Goal: Task Accomplishment & Management: Complete application form

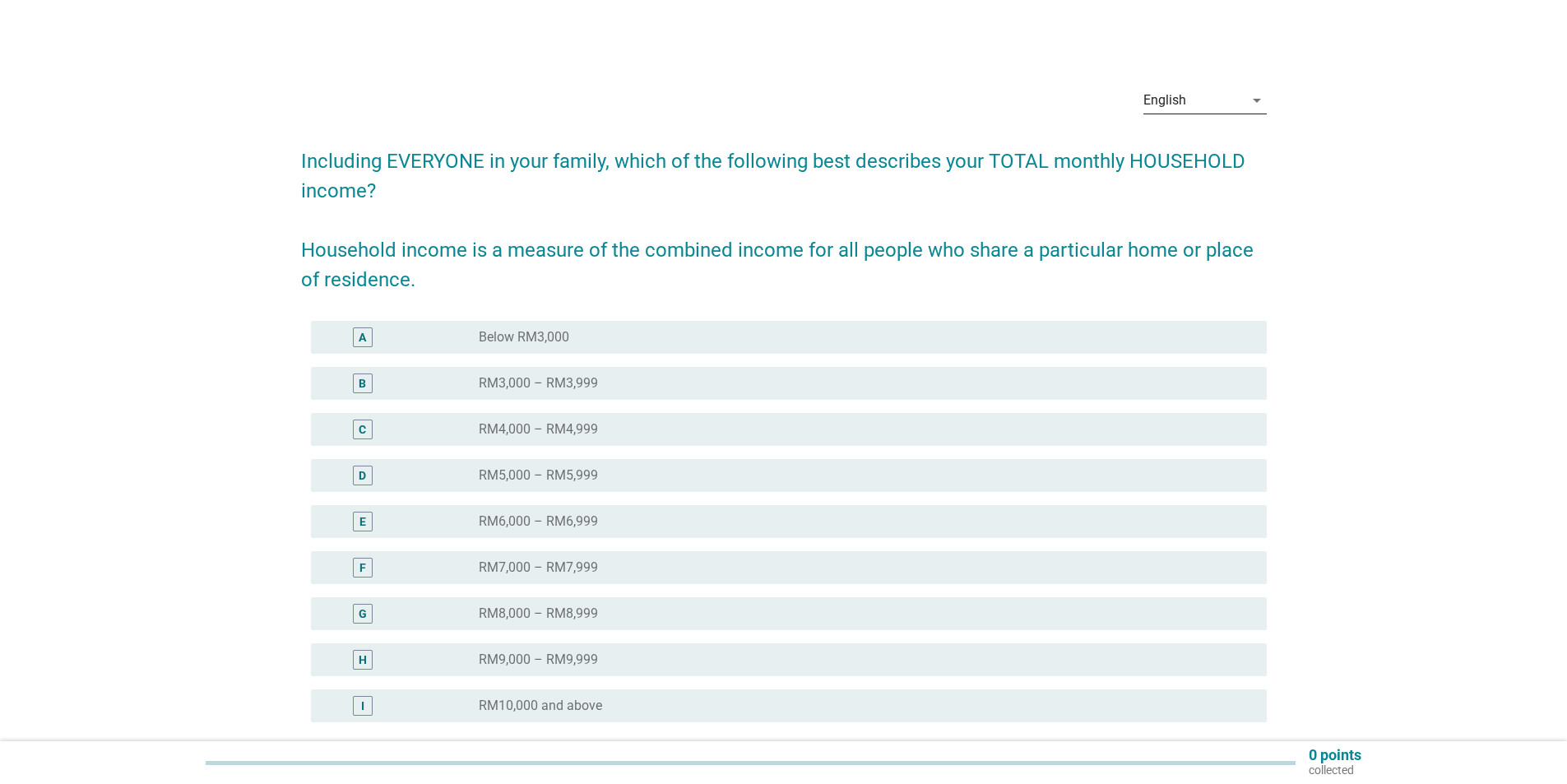
click at [1195, 101] on div "English" at bounding box center [1194, 100] width 100 height 26
click at [1195, 153] on div "Bahasa Melayu" at bounding box center [1205, 153] width 97 height 19
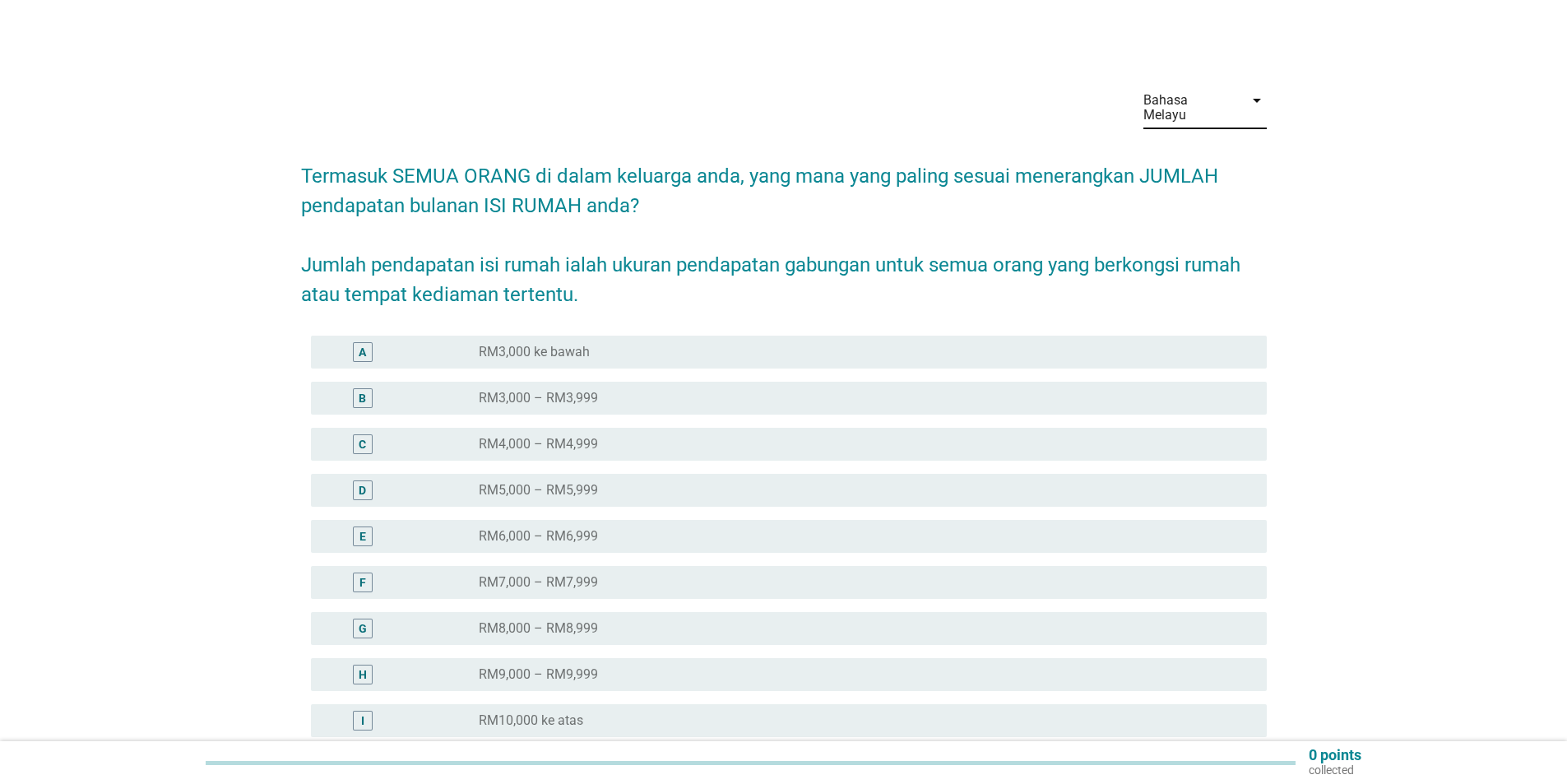
click at [369, 342] on div "A" at bounding box center [362, 352] width 19 height 19
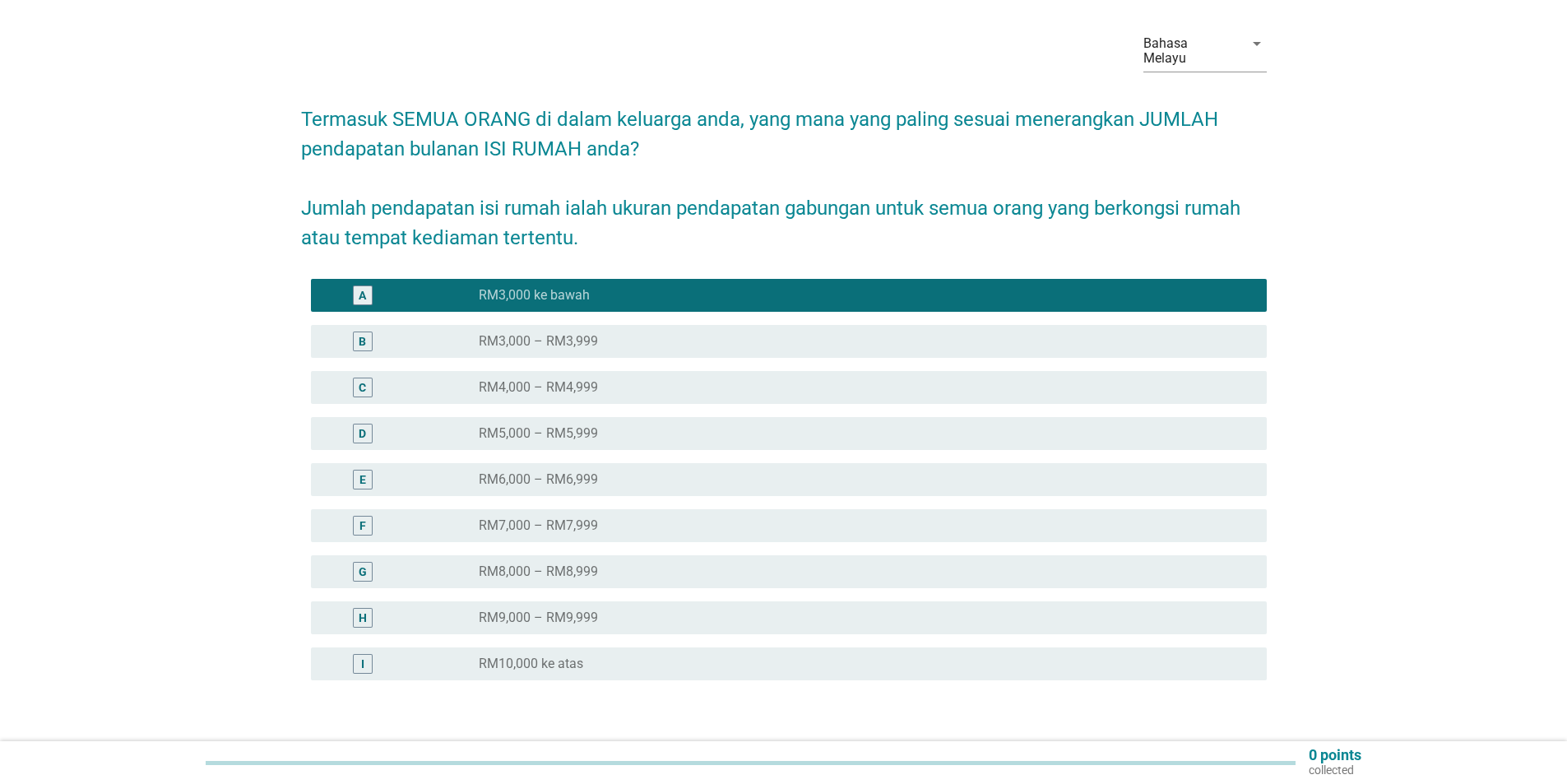
scroll to position [154, 0]
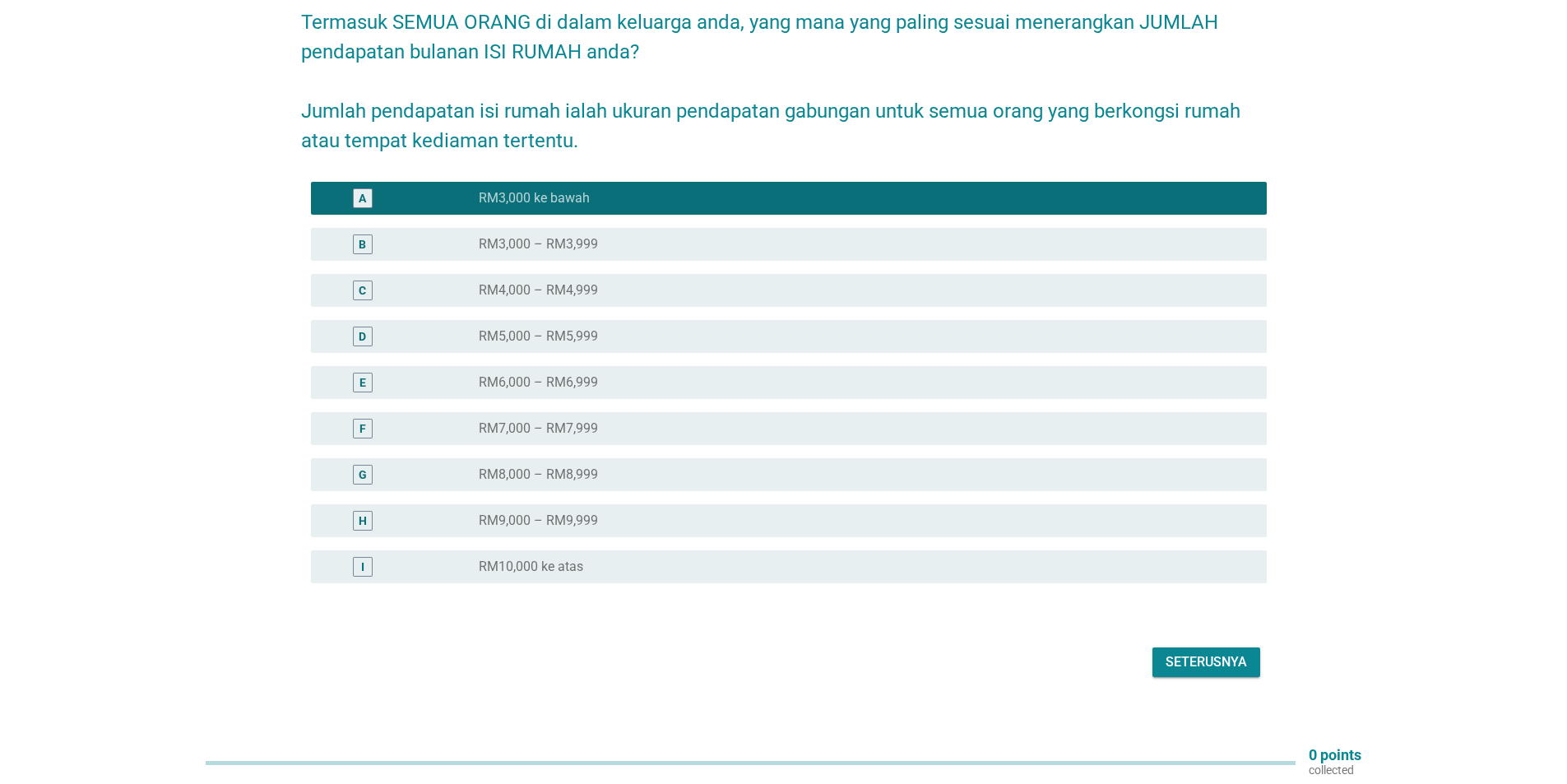
click at [1217, 652] on div "Seterusnya" at bounding box center [1206, 662] width 82 height 19
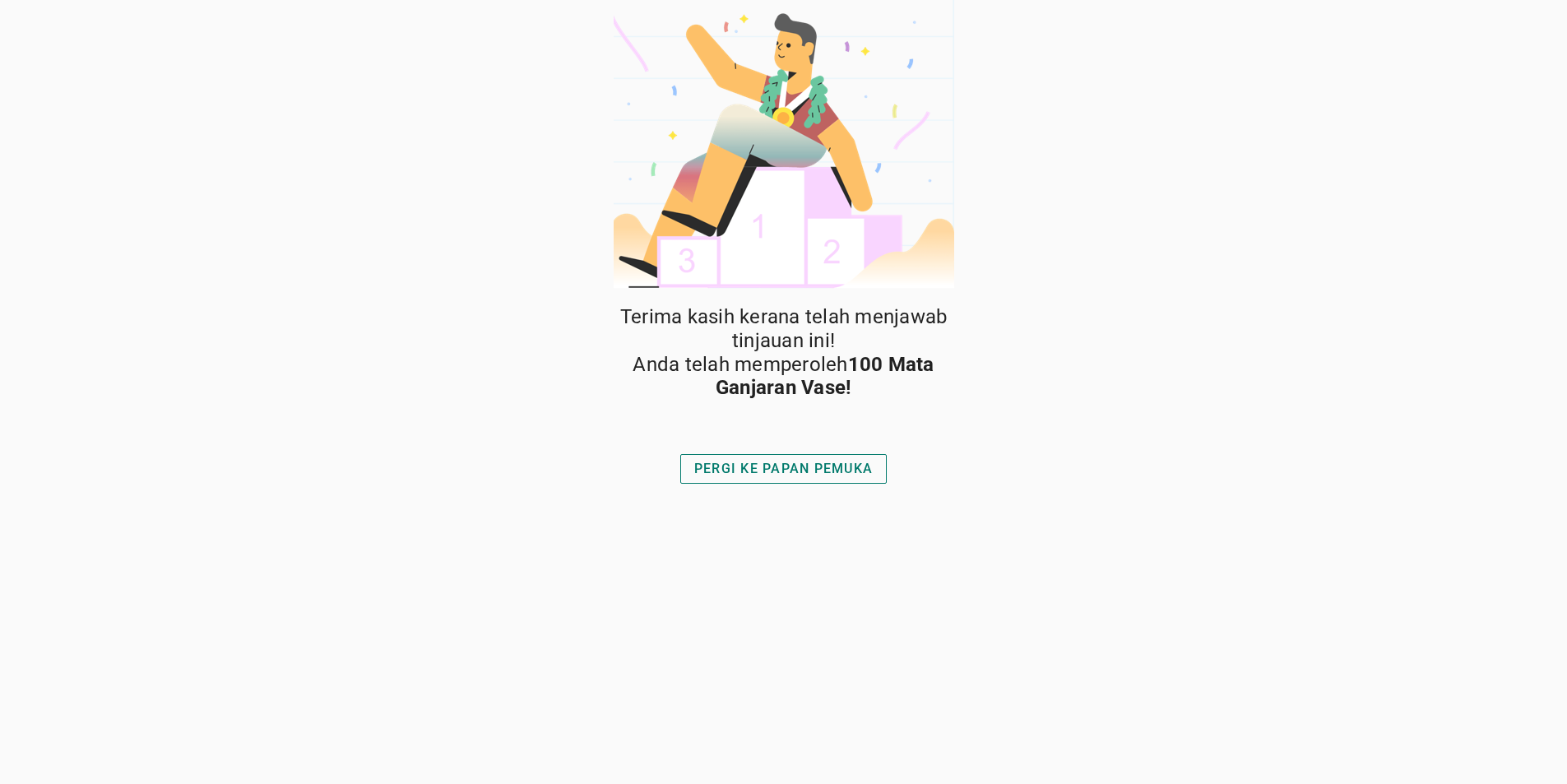
click at [851, 474] on div "PERGI KE PAPAN PEMUKA" at bounding box center [784, 468] width 179 height 19
